Goal: Information Seeking & Learning: Learn about a topic

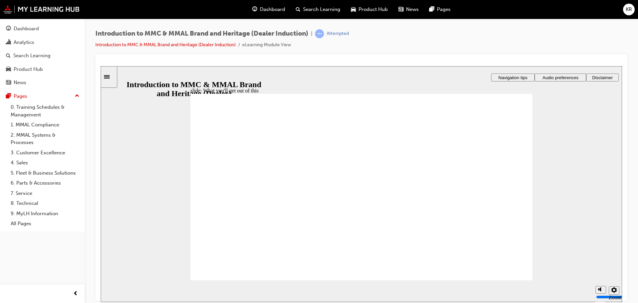
drag, startPoint x: 307, startPoint y: 205, endPoint x: 335, endPoint y: 181, distance: 36.5
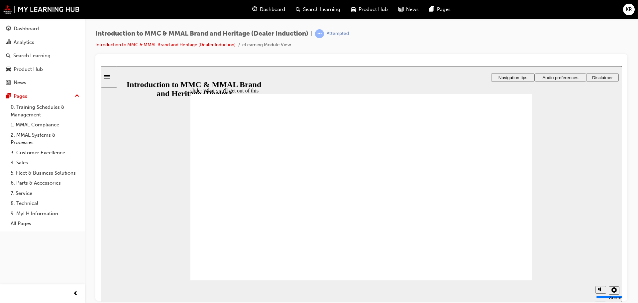
drag, startPoint x: 362, startPoint y: 186, endPoint x: 371, endPoint y: 183, distance: 9.8
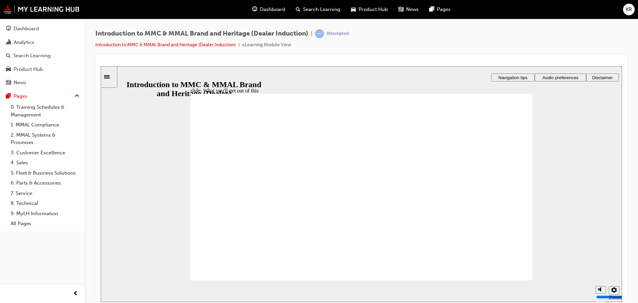
drag, startPoint x: 396, startPoint y: 233, endPoint x: 465, endPoint y: 262, distance: 74.9
drag, startPoint x: 508, startPoint y: 272, endPoint x: 510, endPoint y: 266, distance: 6.3
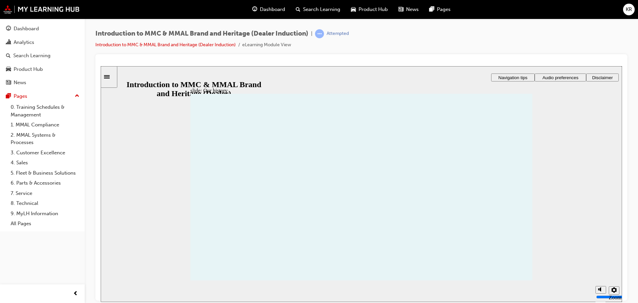
drag, startPoint x: 220, startPoint y: 218, endPoint x: 213, endPoint y: 218, distance: 6.7
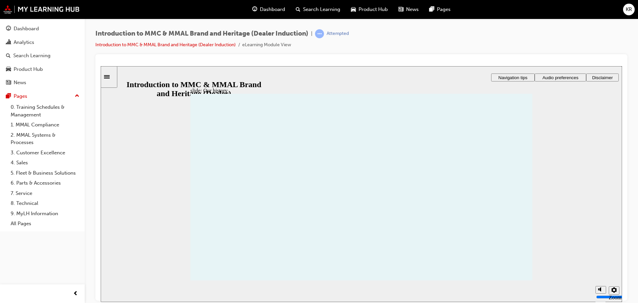
drag, startPoint x: 213, startPoint y: 218, endPoint x: 217, endPoint y: 218, distance: 4.3
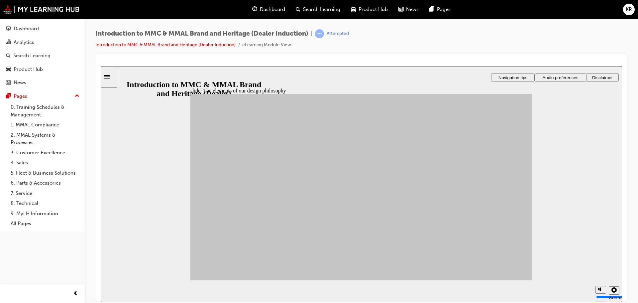
click at [190, 133] on div "slide: The elements of our design philosophy Rectangle 1 Rectangle 3 The elemen…" at bounding box center [361, 184] width 521 height 236
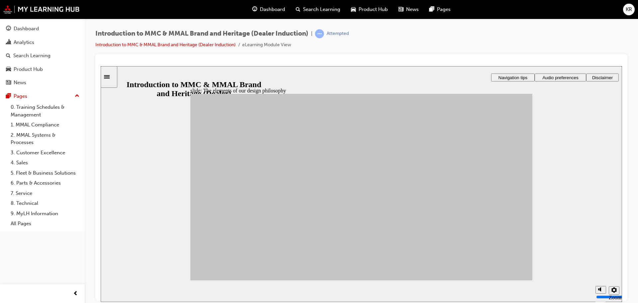
drag, startPoint x: 241, startPoint y: 186, endPoint x: 232, endPoint y: 192, distance: 10.5
drag, startPoint x: 331, startPoint y: 234, endPoint x: 398, endPoint y: 161, distance: 99.3
drag, startPoint x: 312, startPoint y: 244, endPoint x: 451, endPoint y: 175, distance: 155.3
drag, startPoint x: 276, startPoint y: 222, endPoint x: 458, endPoint y: 180, distance: 186.0
drag, startPoint x: 371, startPoint y: 193, endPoint x: 460, endPoint y: 209, distance: 89.9
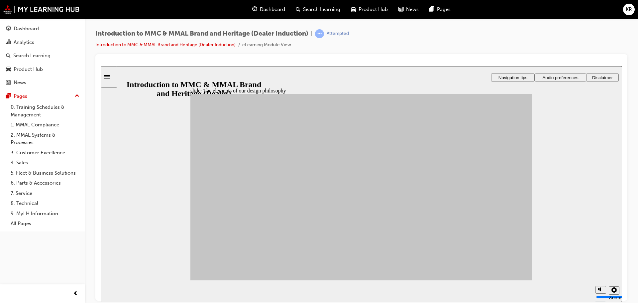
drag, startPoint x: 243, startPoint y: 188, endPoint x: 460, endPoint y: 227, distance: 221.1
drag, startPoint x: 230, startPoint y: 235, endPoint x: 460, endPoint y: 227, distance: 229.8
drag, startPoint x: 266, startPoint y: 246, endPoint x: 403, endPoint y: 206, distance: 142.7
drag, startPoint x: 316, startPoint y: 210, endPoint x: 398, endPoint y: 205, distance: 82.9
drag, startPoint x: 268, startPoint y: 201, endPoint x: 396, endPoint y: 210, distance: 128.6
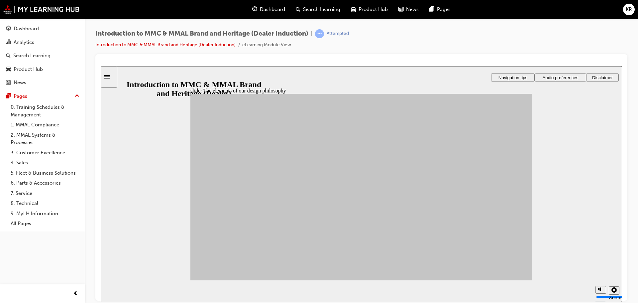
drag, startPoint x: 275, startPoint y: 184, endPoint x: 399, endPoint y: 170, distance: 125.5
drag, startPoint x: 225, startPoint y: 213, endPoint x: 398, endPoint y: 250, distance: 177.6
